Goal: Task Accomplishment & Management: Use online tool/utility

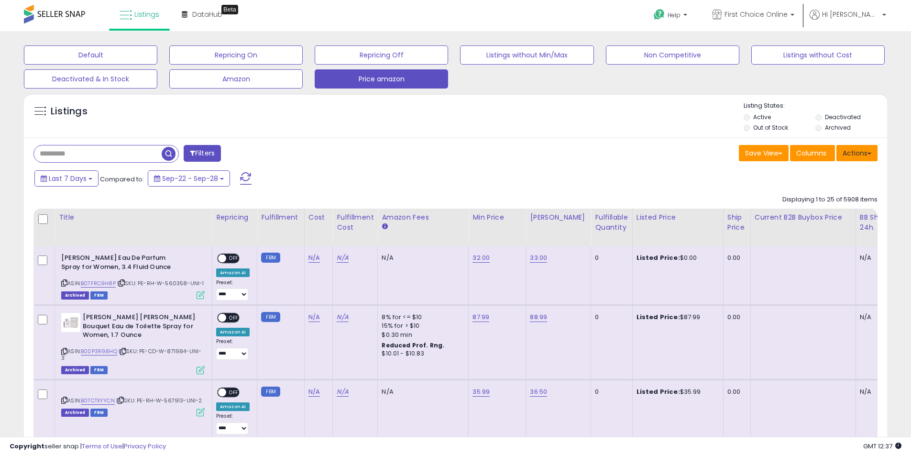
click at [867, 153] on button "Actions" at bounding box center [857, 153] width 41 height 16
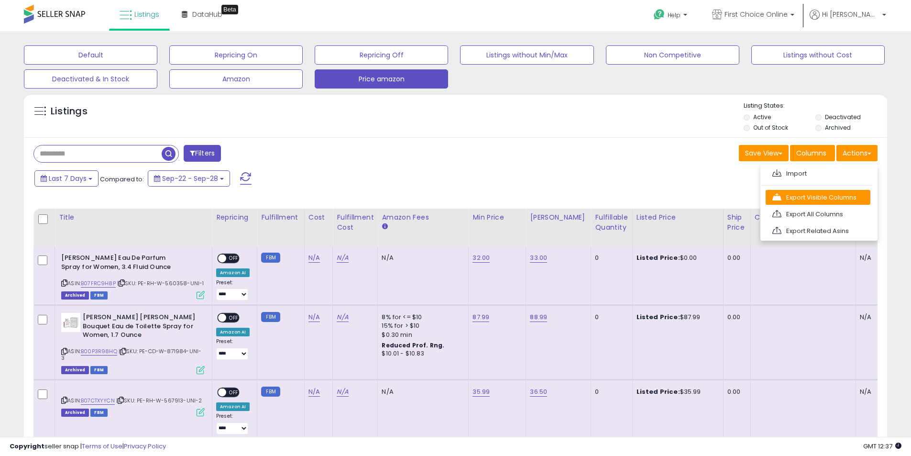
click at [802, 198] on link "Export Visible Columns" at bounding box center [818, 197] width 105 height 15
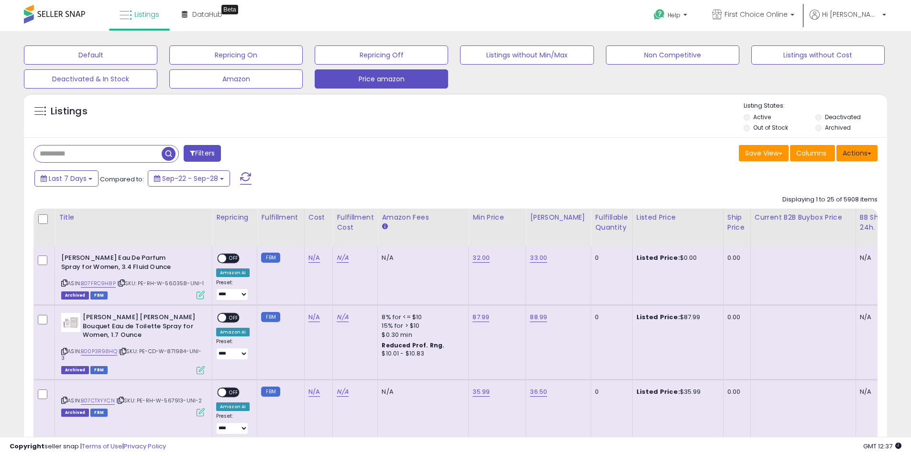
click at [853, 154] on button "Actions" at bounding box center [857, 153] width 41 height 16
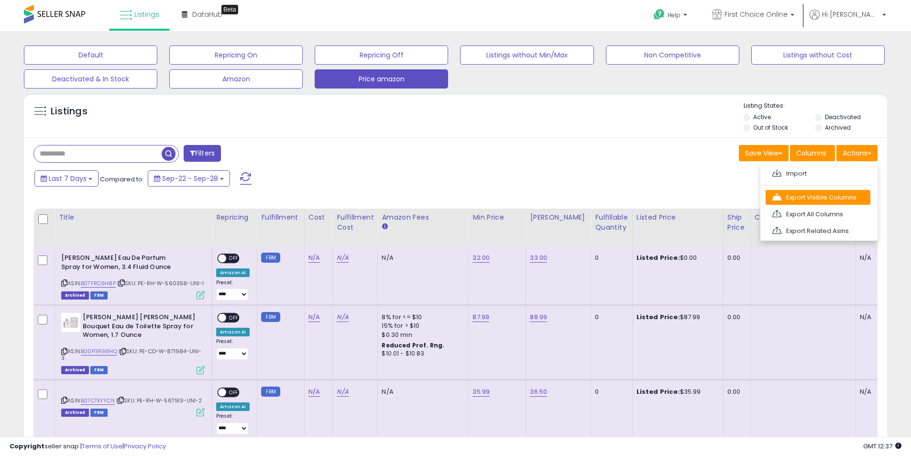
click at [808, 197] on link "Export Visible Columns" at bounding box center [818, 197] width 105 height 15
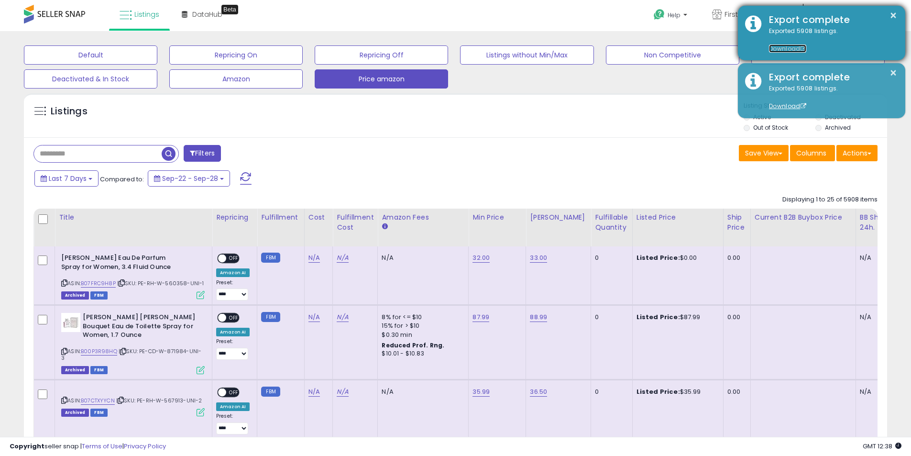
click at [778, 46] on link "Download" at bounding box center [787, 48] width 37 height 8
